Goal: Navigation & Orientation: Find specific page/section

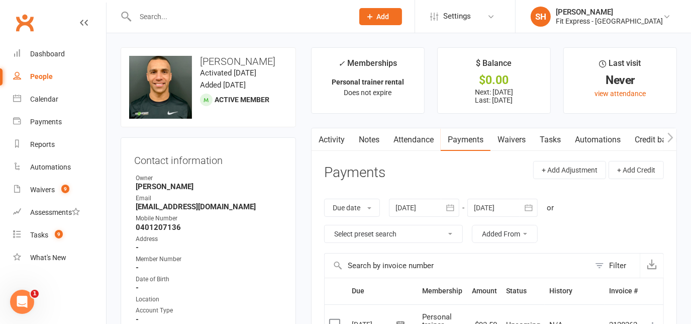
click at [20, 21] on link "Clubworx" at bounding box center [24, 22] width 25 height 25
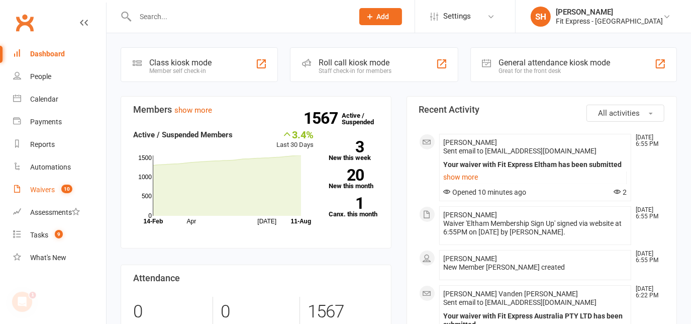
click at [57, 189] on count-badge "10" at bounding box center [64, 189] width 16 height 8
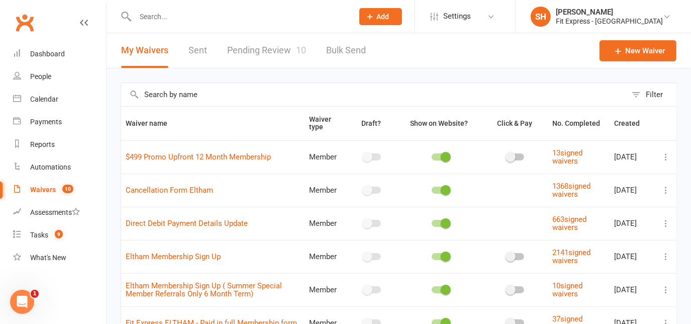
click at [618, 13] on div "[PERSON_NAME]" at bounding box center [609, 12] width 107 height 9
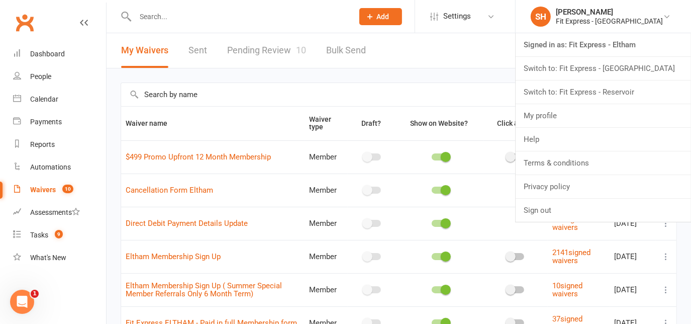
click at [611, 66] on link "Switch to: Fit Express - Heidelberg" at bounding box center [603, 68] width 175 height 23
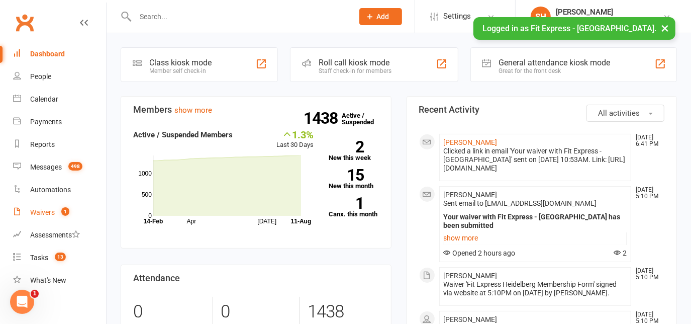
click at [50, 211] on div "Waivers" at bounding box center [42, 212] width 25 height 8
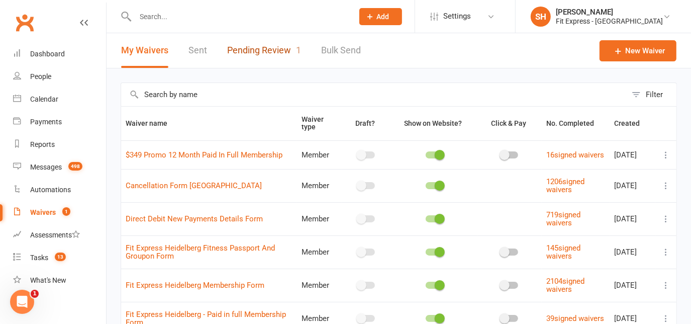
click at [260, 48] on link "Pending Review 1" at bounding box center [264, 50] width 74 height 35
